Goal: Information Seeking & Learning: Find specific fact

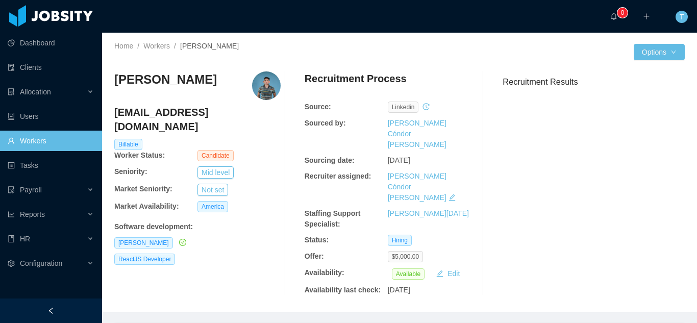
click at [63, 144] on link "Workers" at bounding box center [51, 141] width 86 height 20
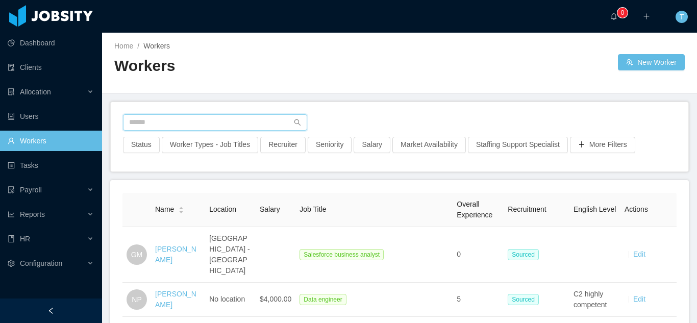
click at [151, 125] on input "text" at bounding box center [215, 122] width 184 height 16
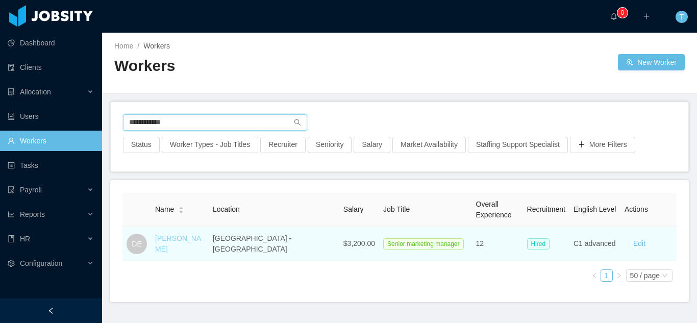
type input "**********"
click at [187, 247] on link "[PERSON_NAME]" at bounding box center [178, 243] width 46 height 19
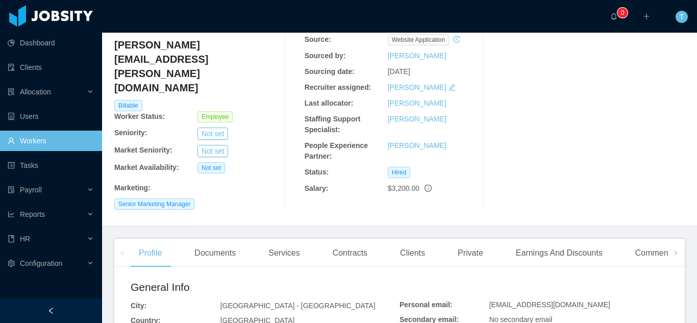
scroll to position [72, 0]
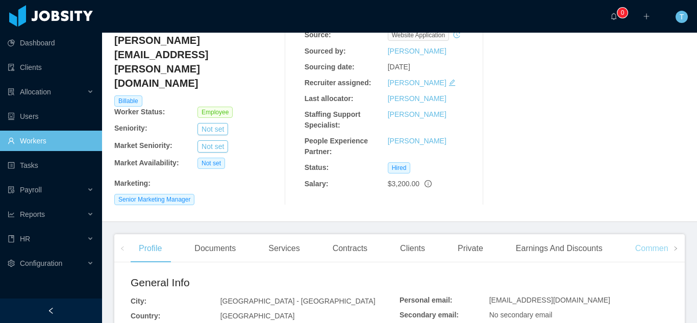
click at [640, 234] on div "Comments" at bounding box center [655, 248] width 56 height 29
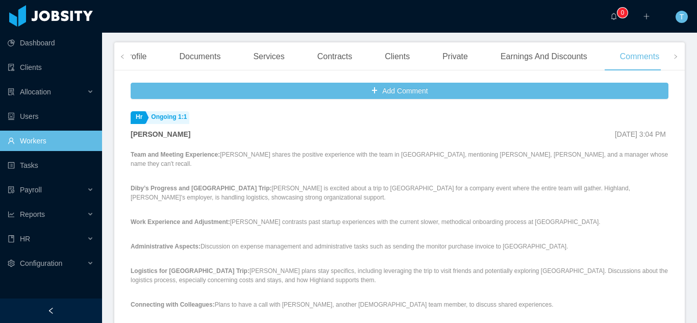
scroll to position [267, 0]
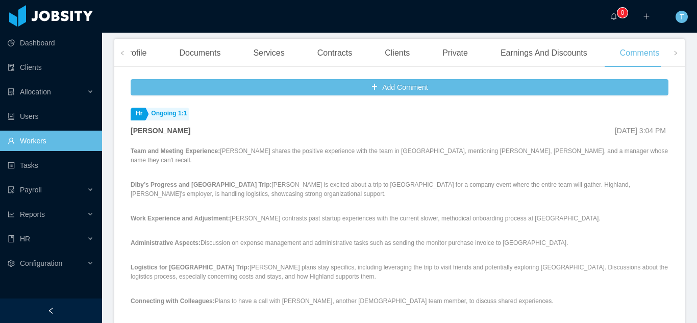
drag, startPoint x: 697, startPoint y: 242, endPoint x: 695, endPoint y: 248, distance: 6.0
click at [695, 248] on html "Dashboard Clients Allocation Users Workers Tasks Payroll Reports HR Configurati…" at bounding box center [348, 161] width 697 height 323
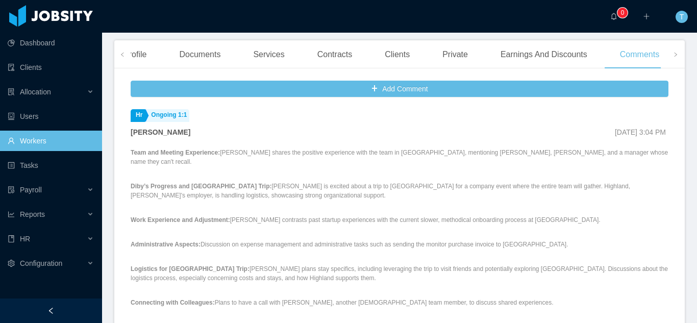
scroll to position [269, 0]
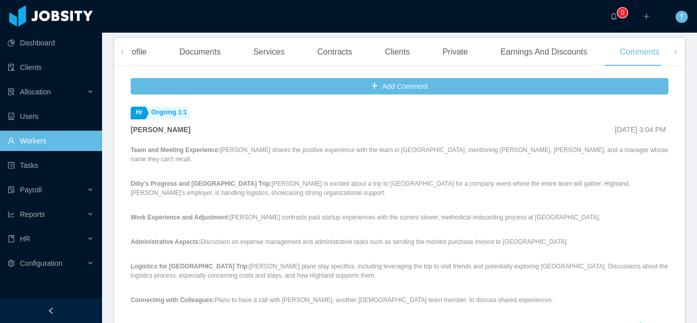
click at [302, 124] on div "[PERSON_NAME] [DATE] 3:04 PM" at bounding box center [400, 129] width 538 height 11
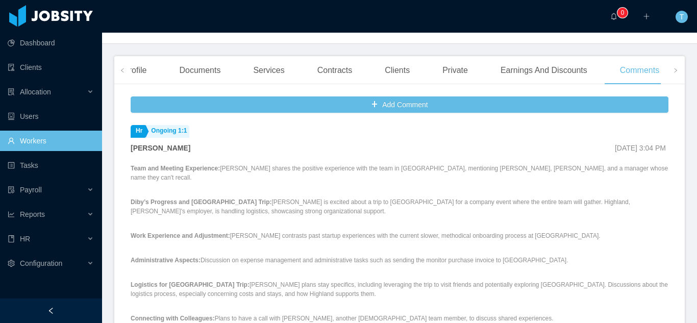
scroll to position [252, 0]
